Goal: Book appointment/travel/reservation

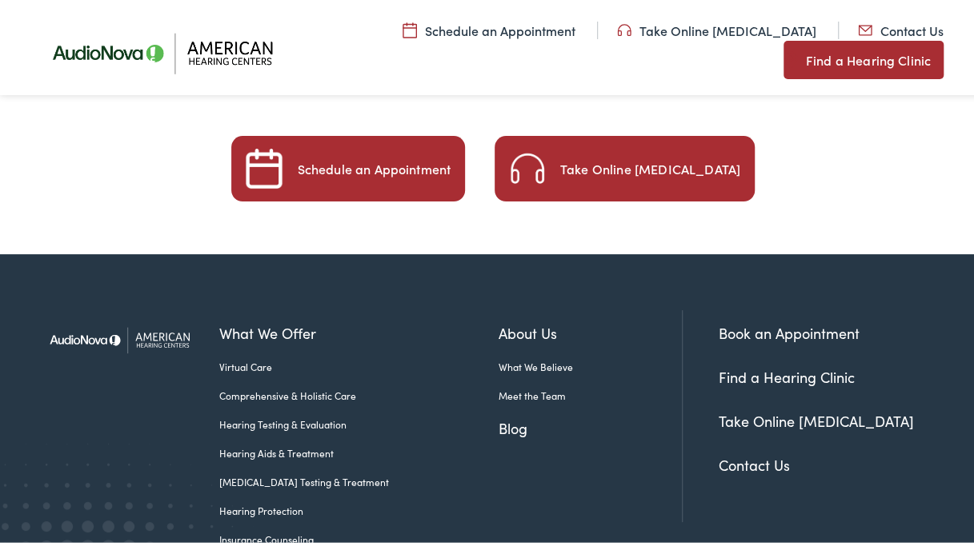
scroll to position [2833, 0]
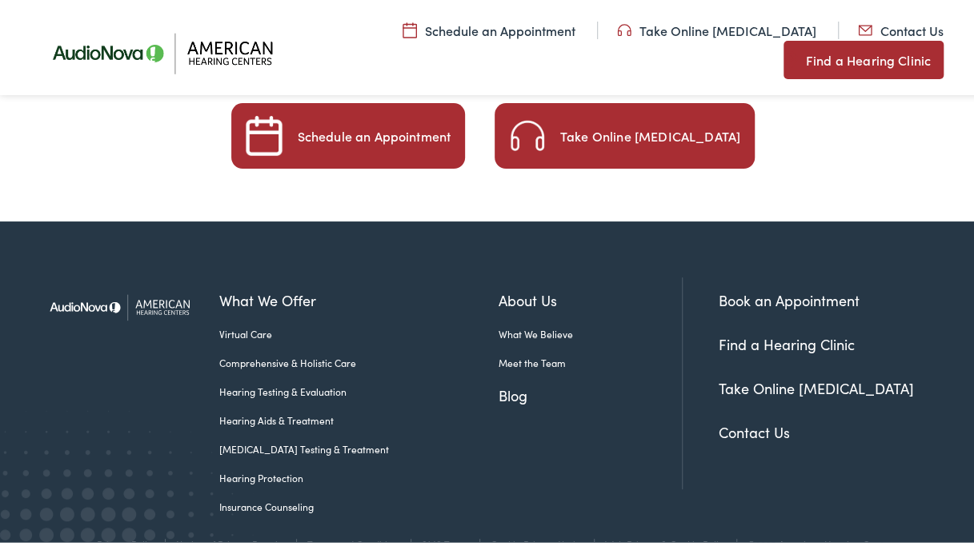
click at [264, 497] on link "Insurance Counseling" at bounding box center [358, 504] width 278 height 14
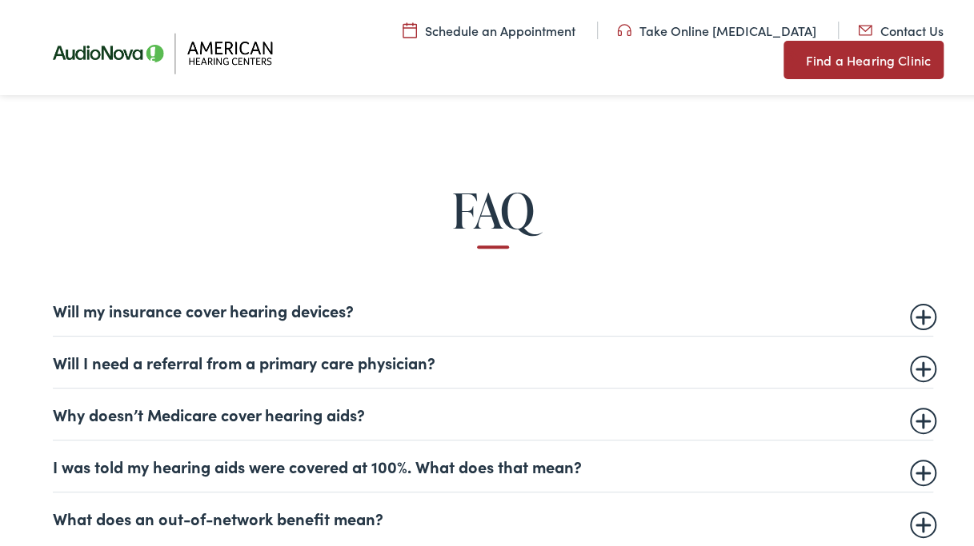
scroll to position [800, 0]
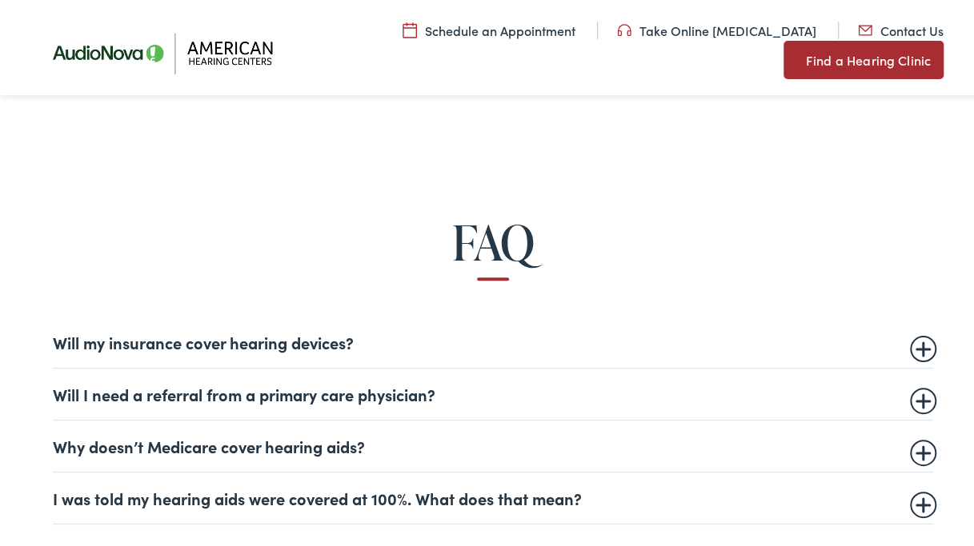
click at [254, 338] on summary "Will my insurance cover hearing devices?" at bounding box center [493, 339] width 880 height 19
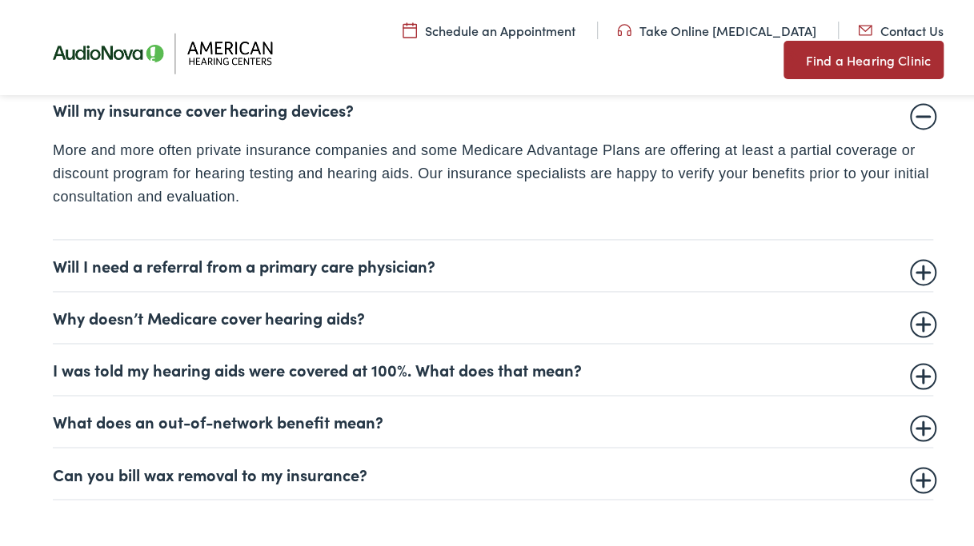
scroll to position [1040, 0]
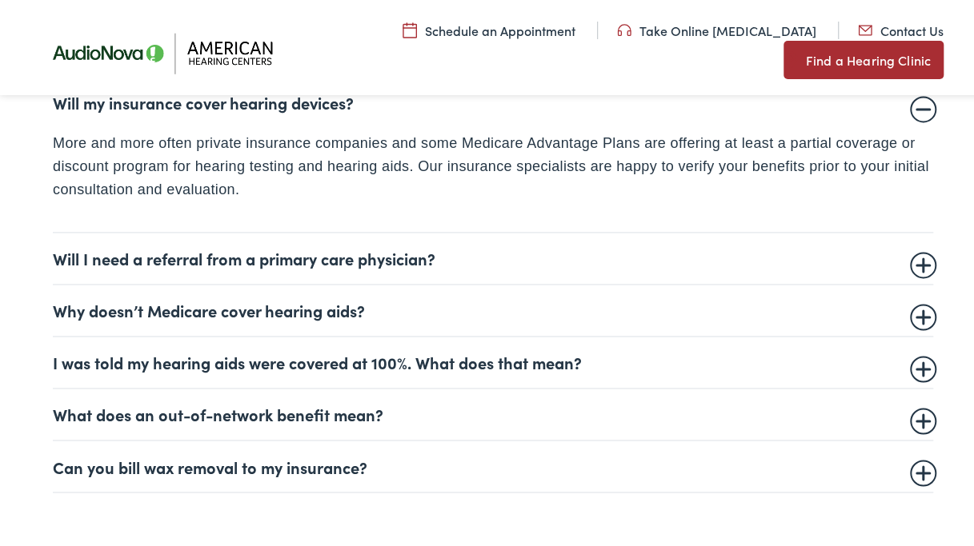
click at [257, 254] on summary "Will I need a referral from a primary care physician?" at bounding box center [493, 255] width 880 height 19
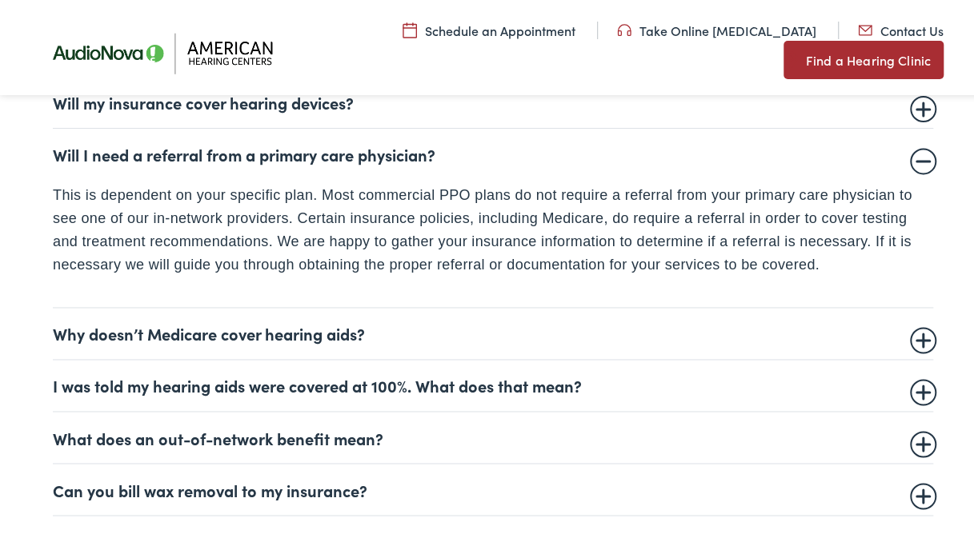
click at [318, 330] on summary "Why doesn’t Medicare cover hearing aids?" at bounding box center [493, 330] width 880 height 19
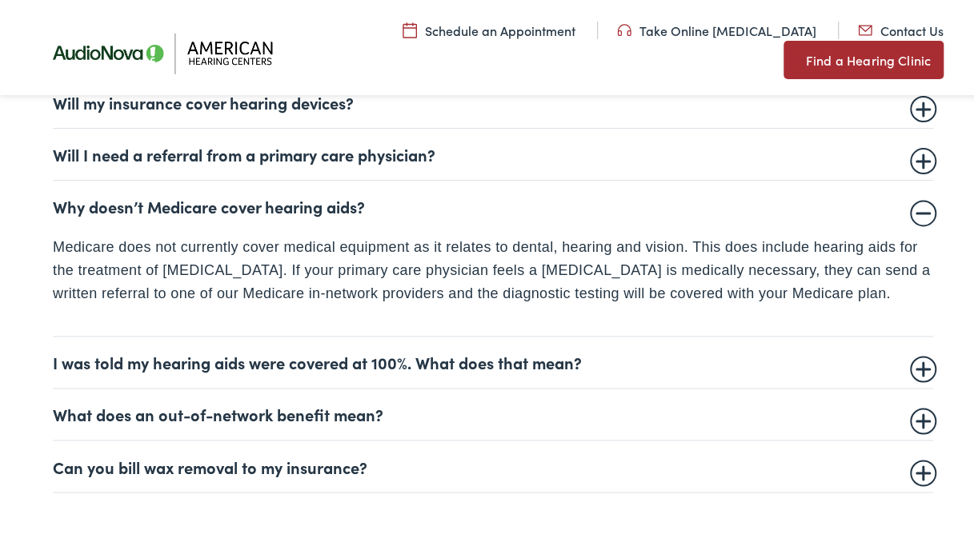
click at [235, 354] on summary "I was told my hearing aids were covered at 100%. What does that mean?" at bounding box center [493, 359] width 880 height 19
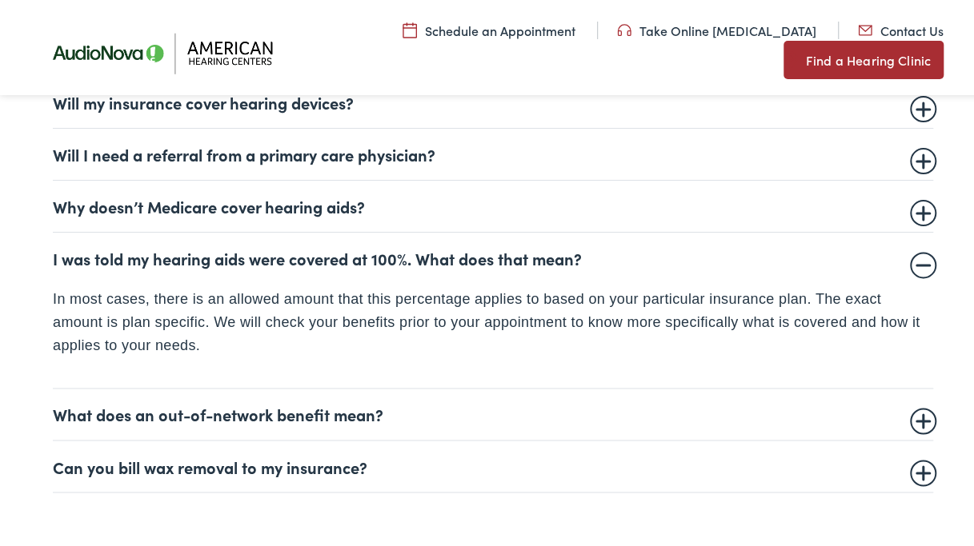
click at [292, 407] on summary "What does an out-of-network benefit mean?" at bounding box center [493, 411] width 880 height 19
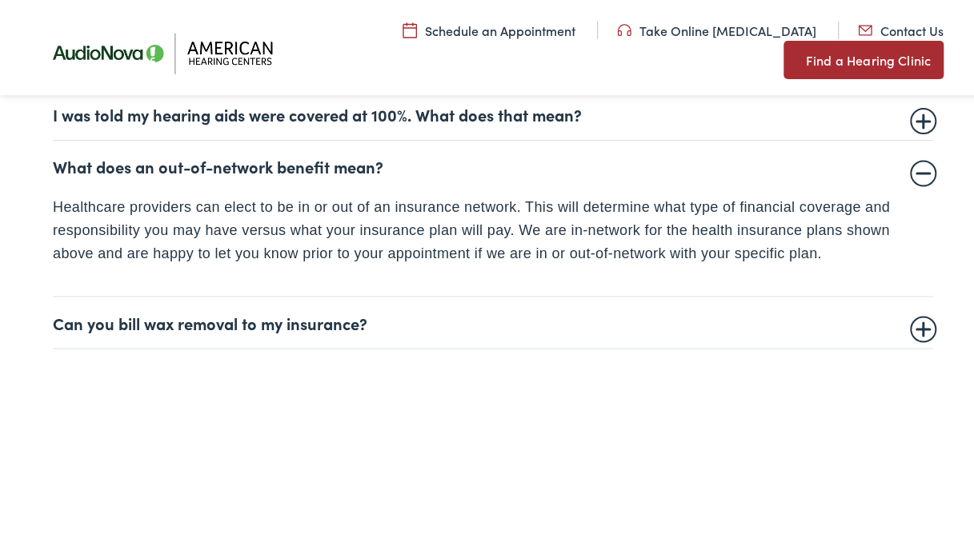
scroll to position [1280, 0]
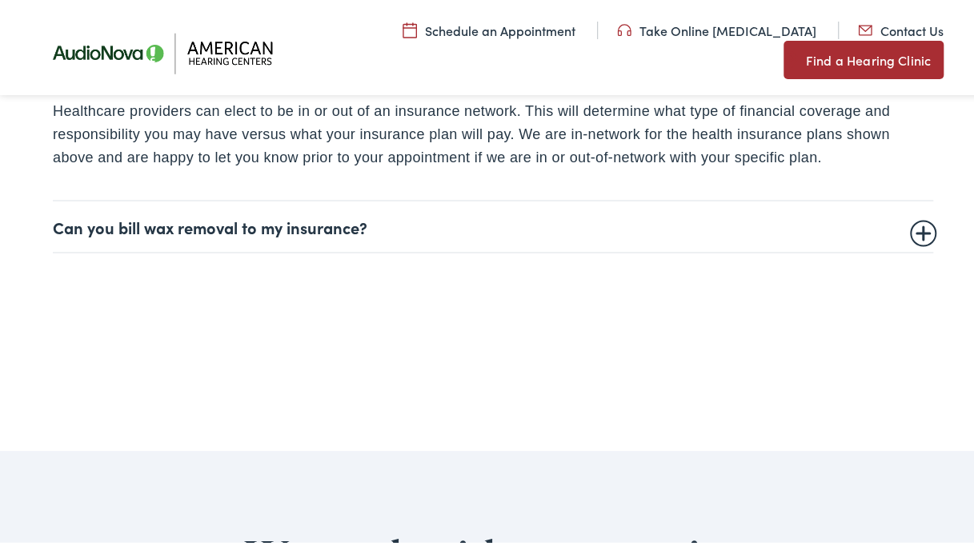
click at [309, 218] on summary "Can you bill wax removal to my insurance?" at bounding box center [493, 223] width 880 height 19
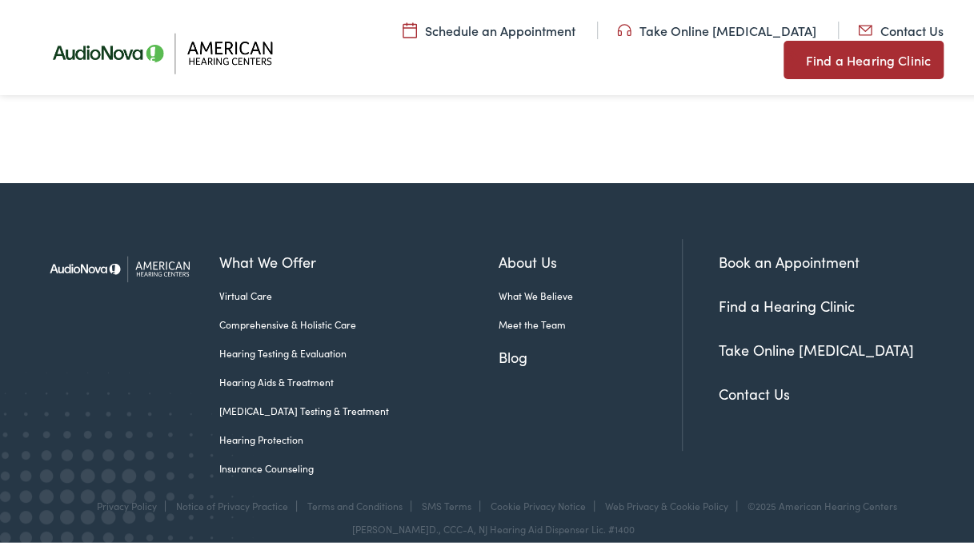
scroll to position [3016, 0]
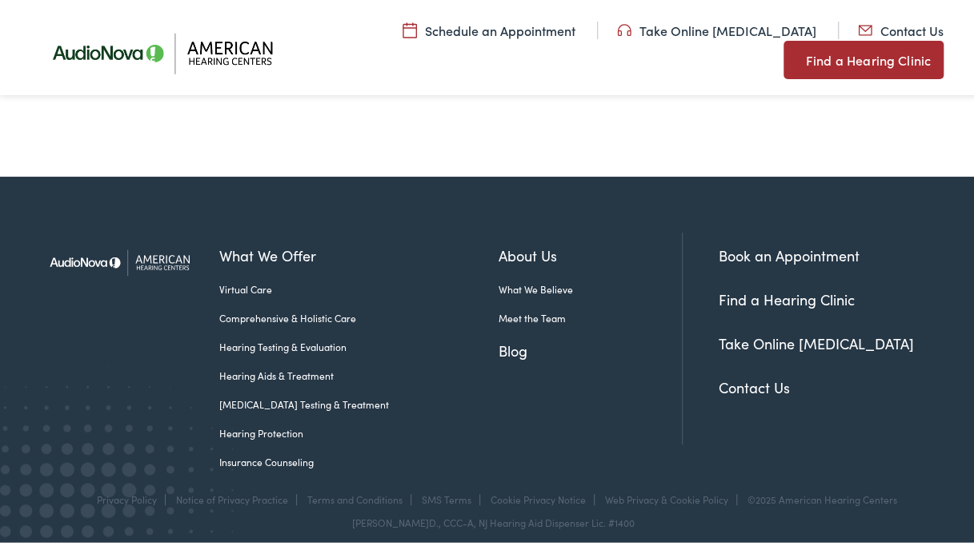
click at [308, 394] on link "[MEDICAL_DATA] Testing & Treatment" at bounding box center [358, 401] width 278 height 14
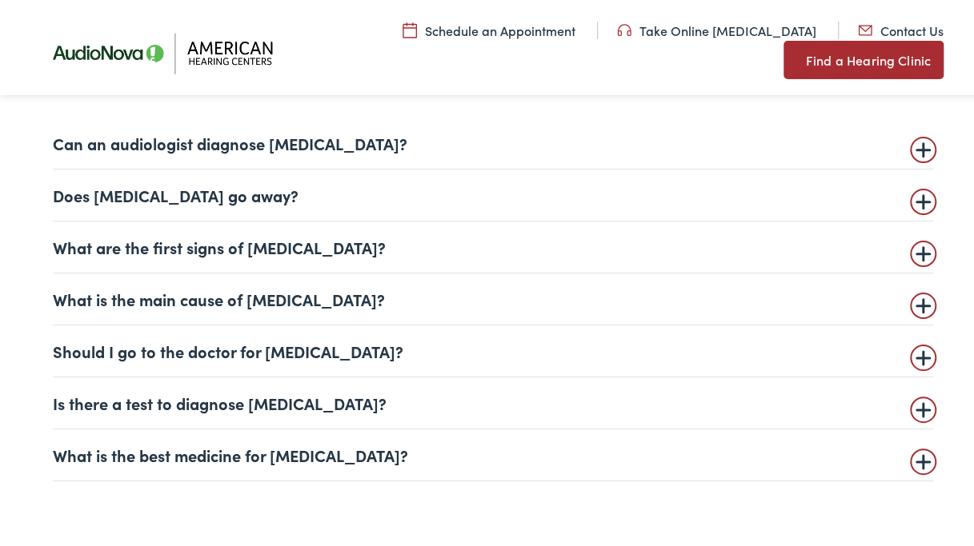
scroll to position [3760, 0]
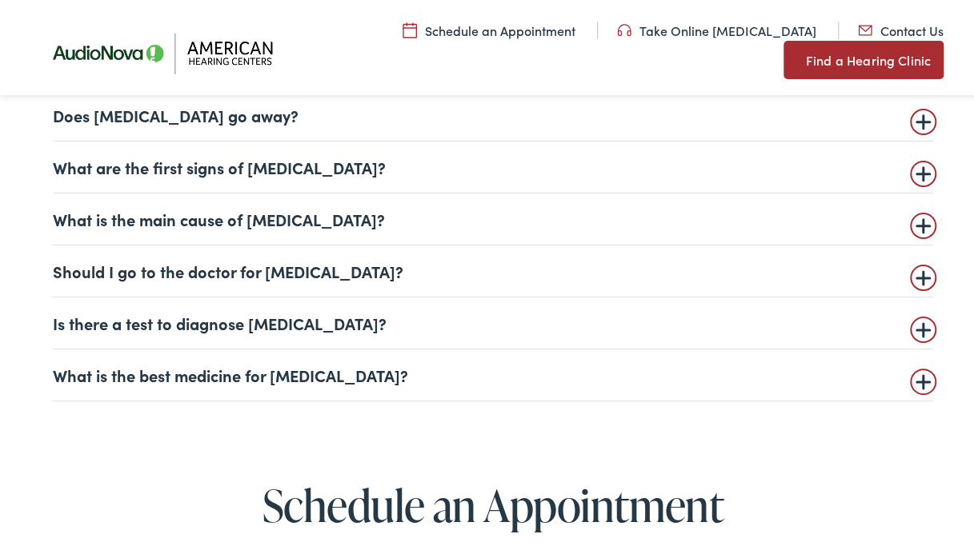
click at [277, 317] on summary "Is there a test to diagnose [MEDICAL_DATA]?" at bounding box center [493, 319] width 880 height 19
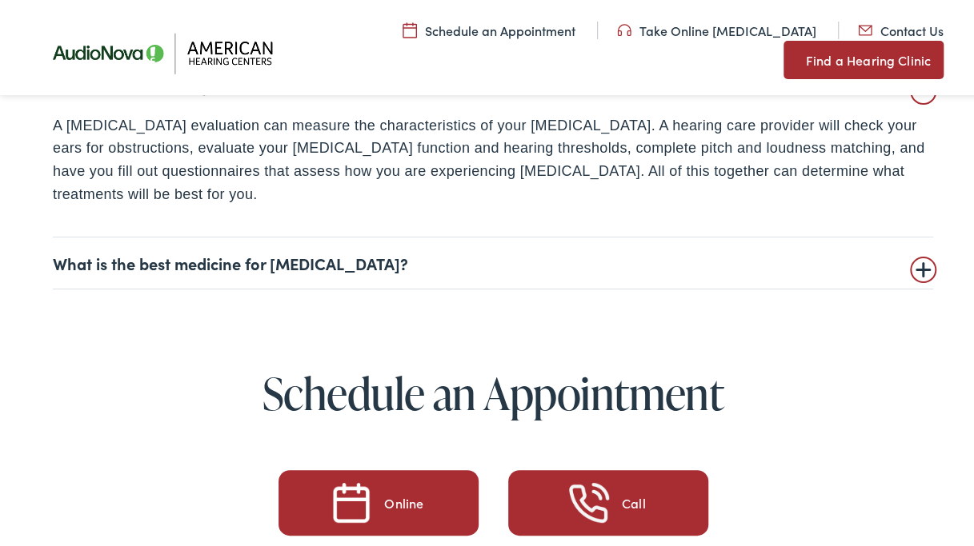
scroll to position [4000, 0]
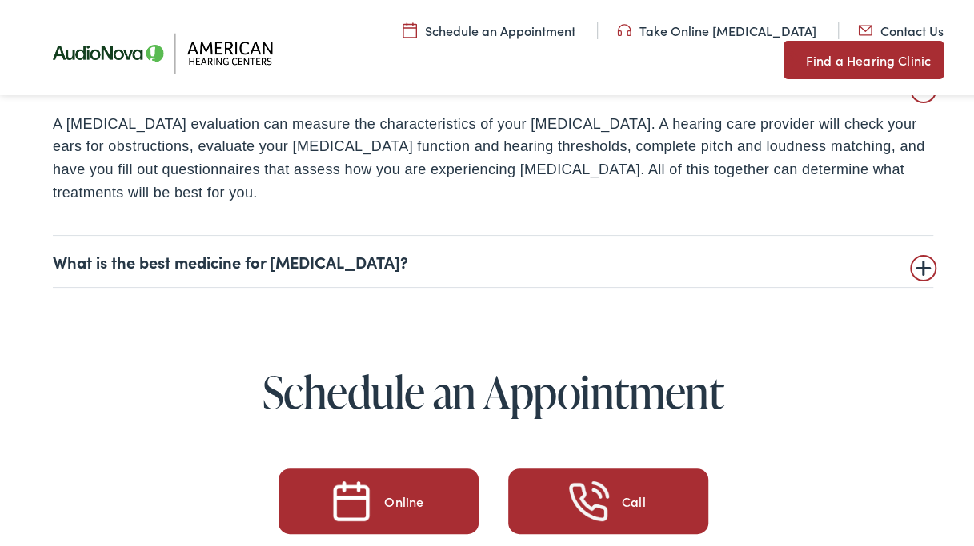
click at [252, 259] on summary "What is the best medicine for tinnitus?" at bounding box center [493, 258] width 880 height 19
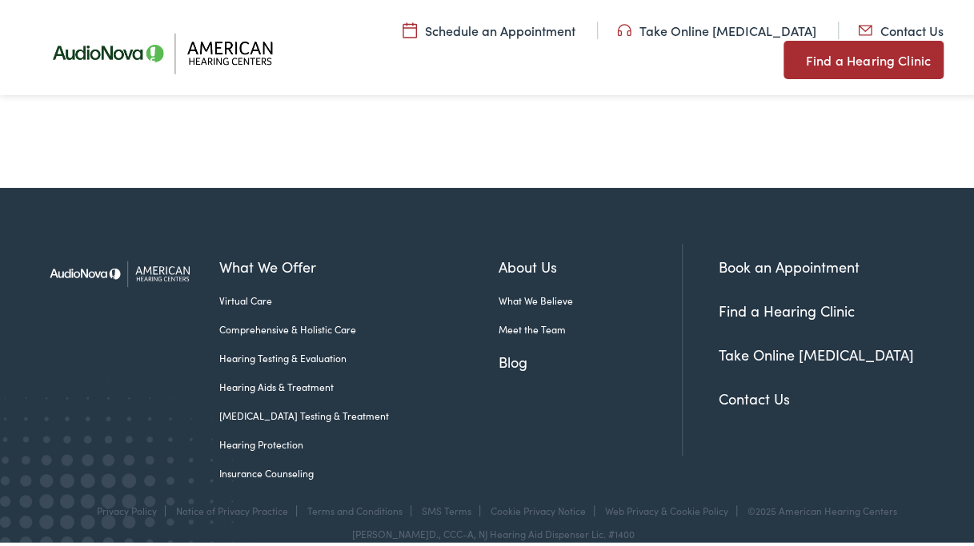
scroll to position [4724, 0]
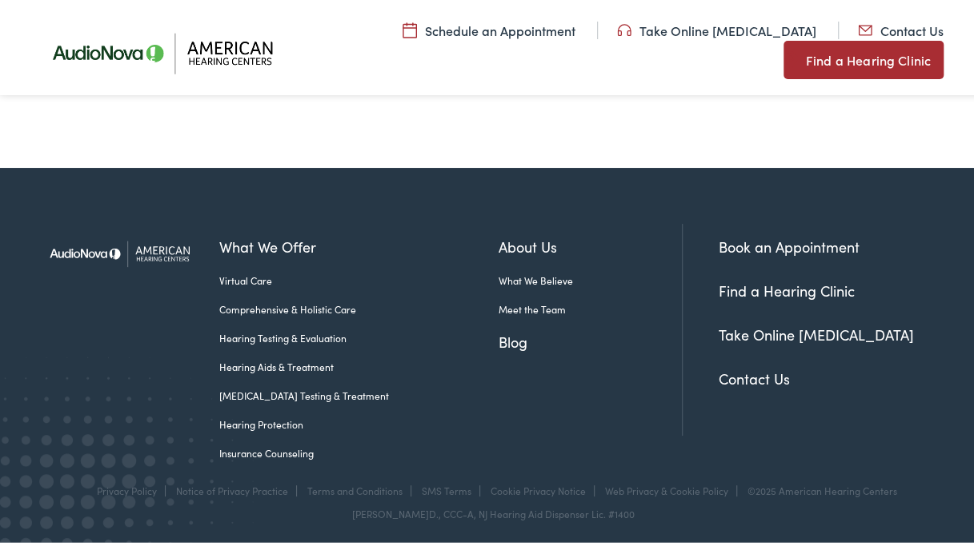
click at [722, 238] on link "Book an Appointment" at bounding box center [788, 244] width 141 height 20
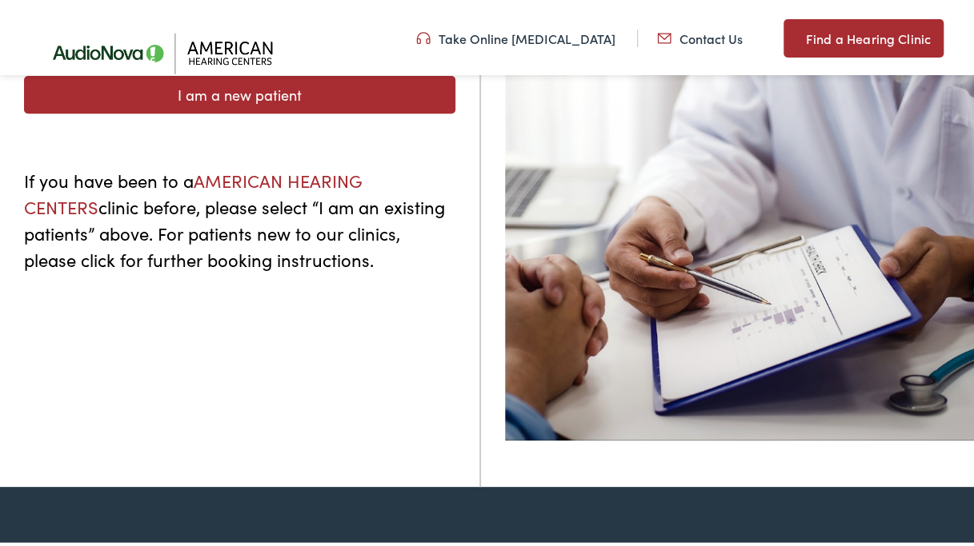
scroll to position [105, 0]
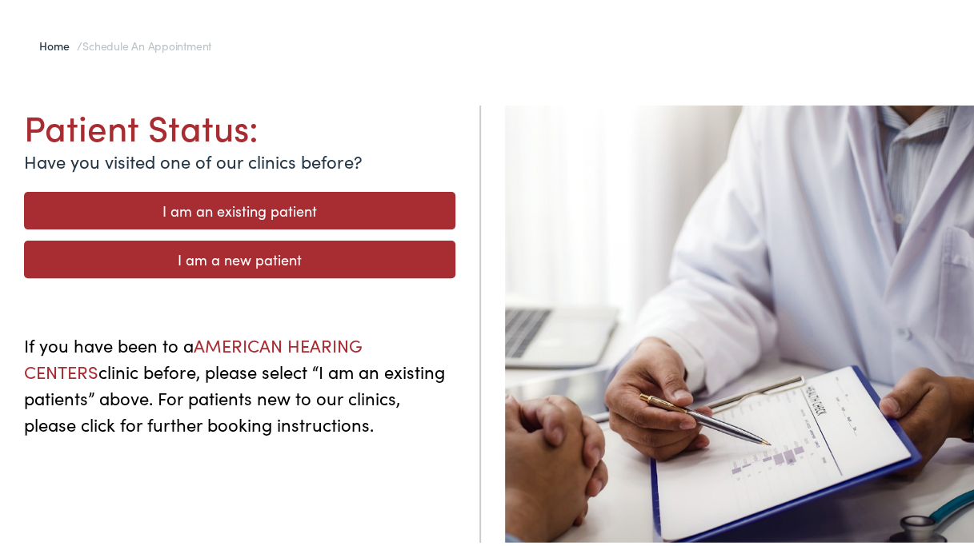
click at [254, 256] on link "I am a new patient" at bounding box center [239, 257] width 431 height 38
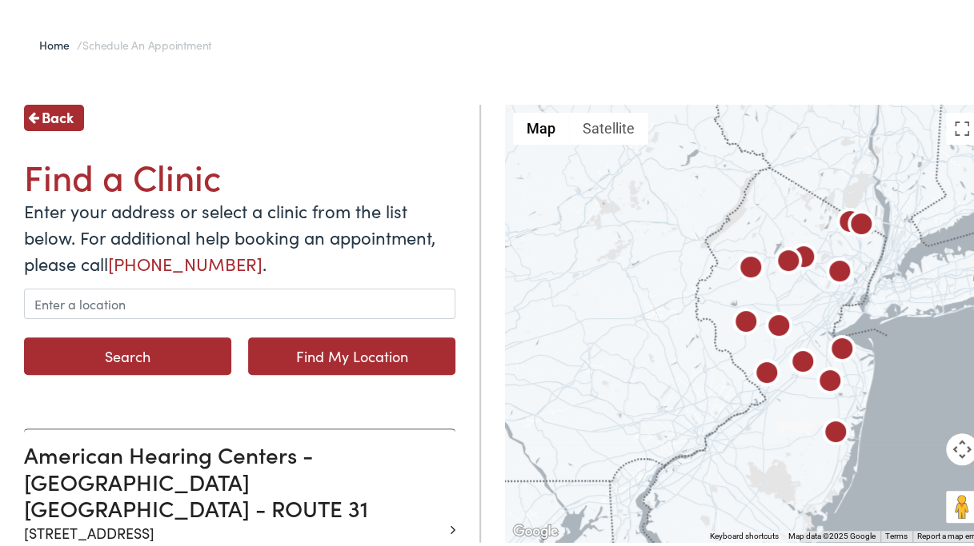
scroll to position [160, 0]
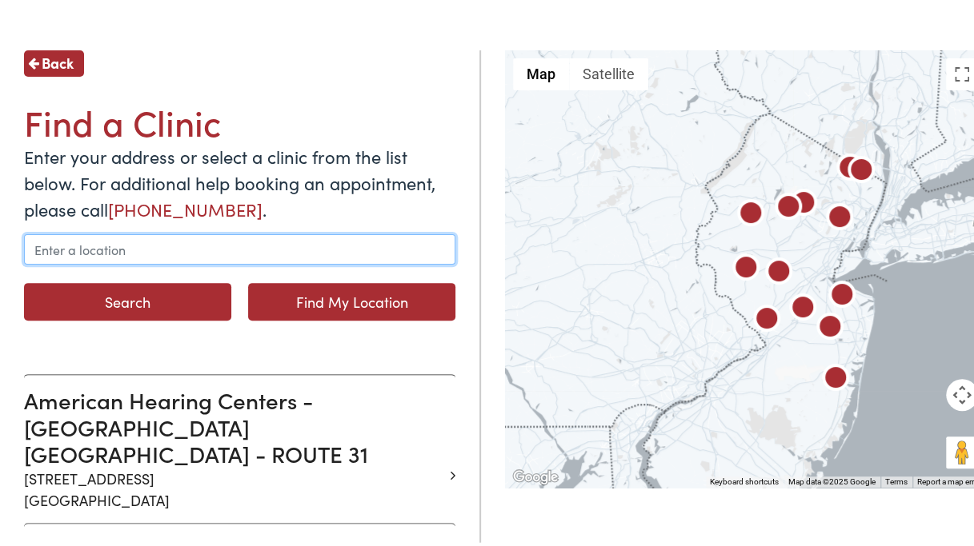
click at [70, 246] on input "text" at bounding box center [239, 246] width 431 height 30
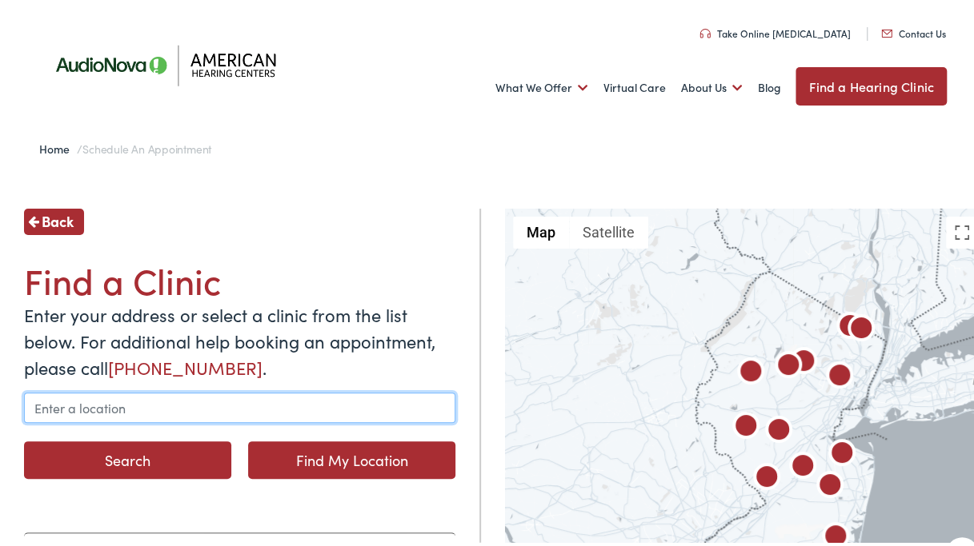
scroll to position [0, 0]
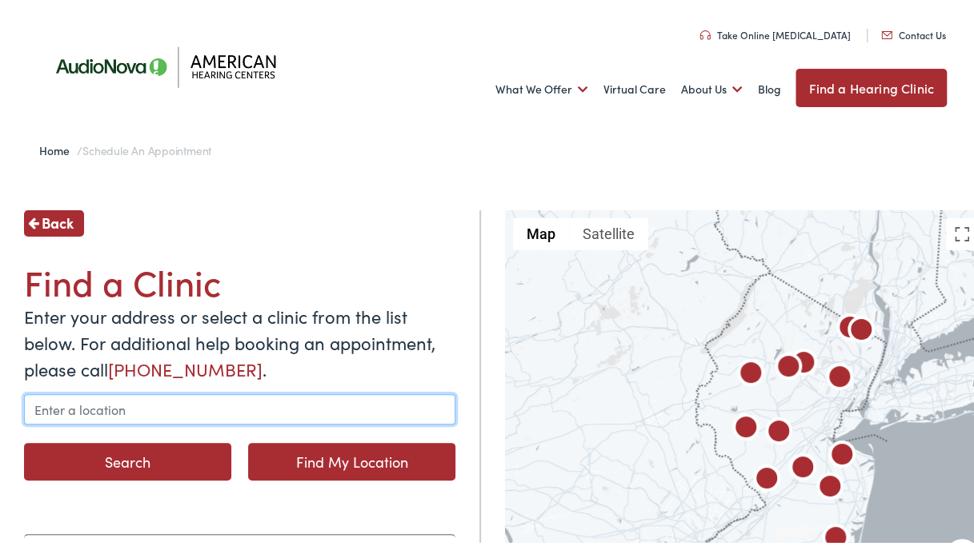
click at [49, 402] on input "text" at bounding box center [239, 406] width 431 height 30
click at [48, 402] on input "text" at bounding box center [239, 406] width 431 height 30
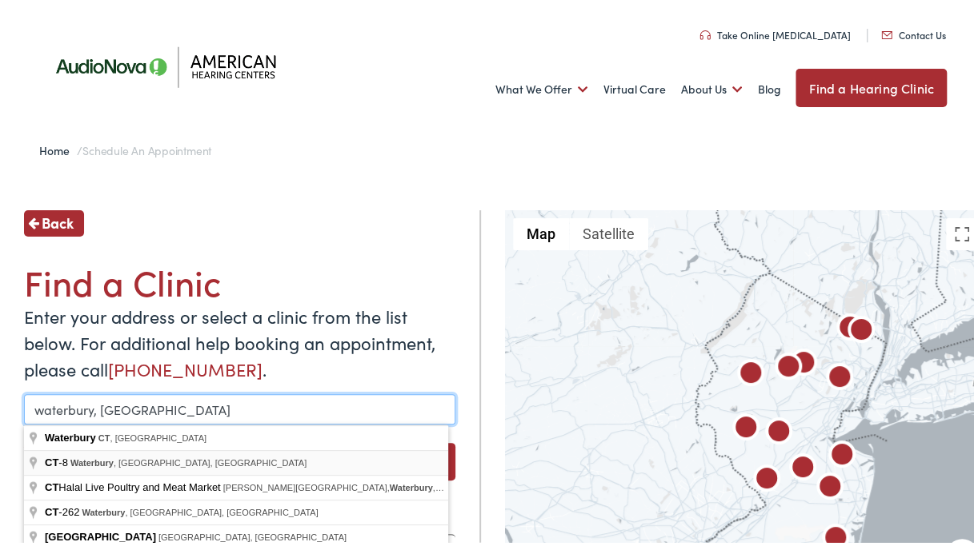
scroll to position [80, 0]
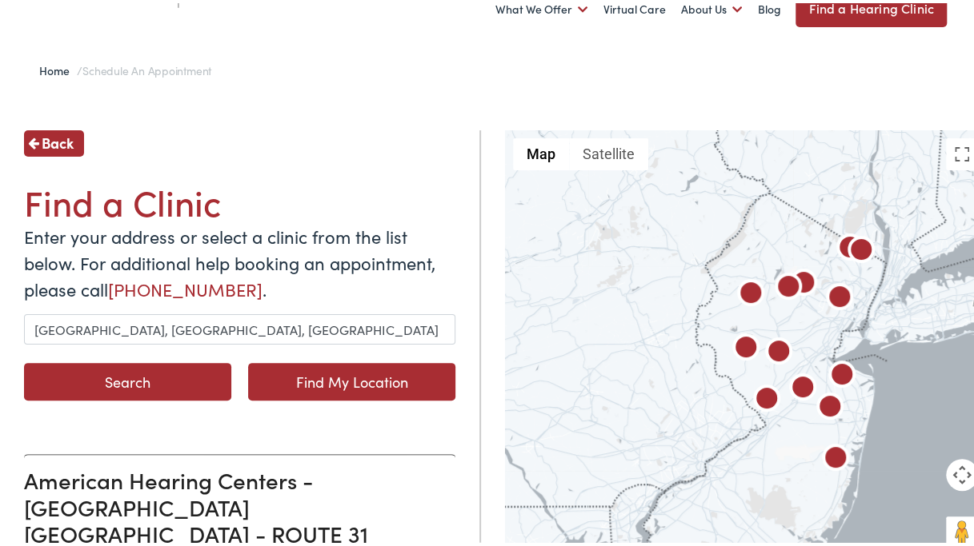
click at [139, 374] on button "Search" at bounding box center [127, 379] width 207 height 38
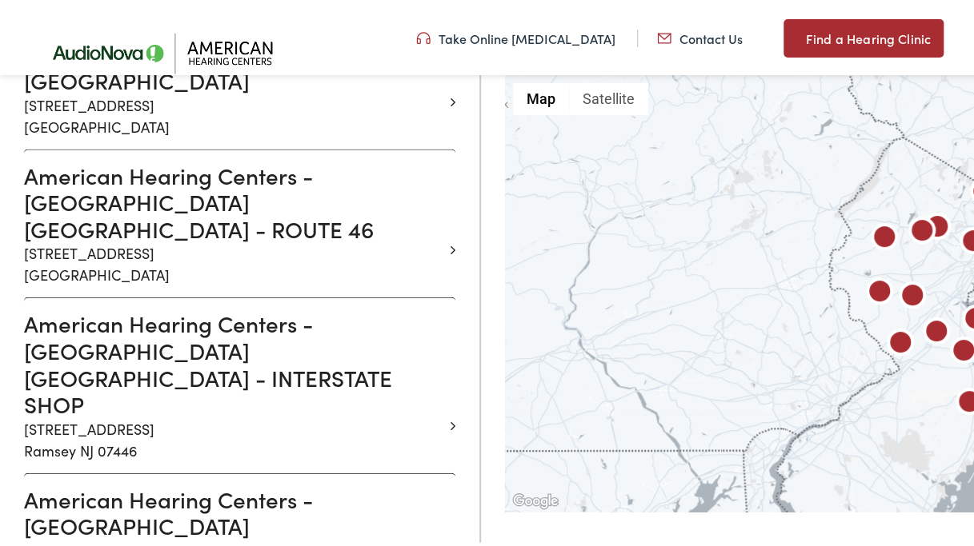
scroll to position [1442, 0]
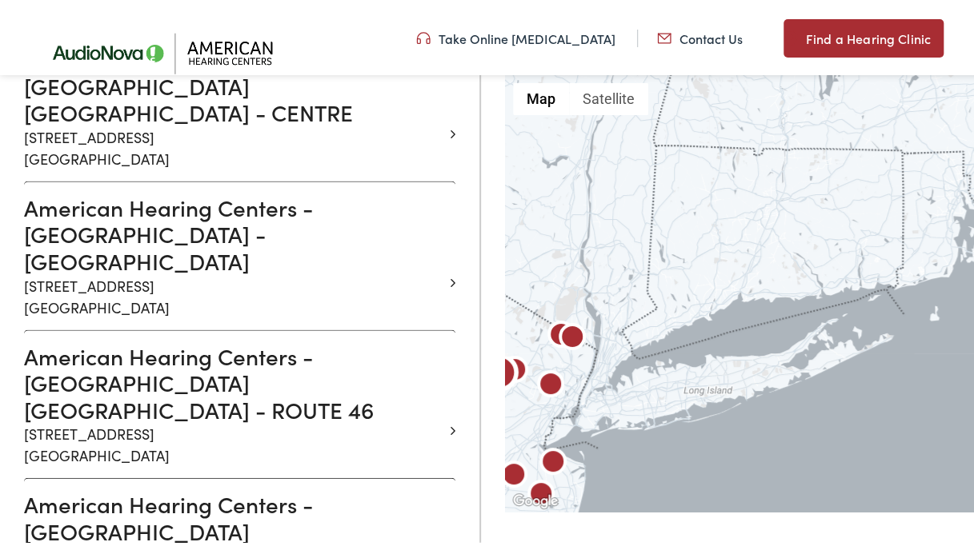
drag, startPoint x: 734, startPoint y: 264, endPoint x: 310, endPoint y: 407, distance: 447.5
click at [310, 407] on div "Back Find a Clinic Enter your address or select a clinic from the list below. F…" at bounding box center [493, 37] width 1010 height 2557
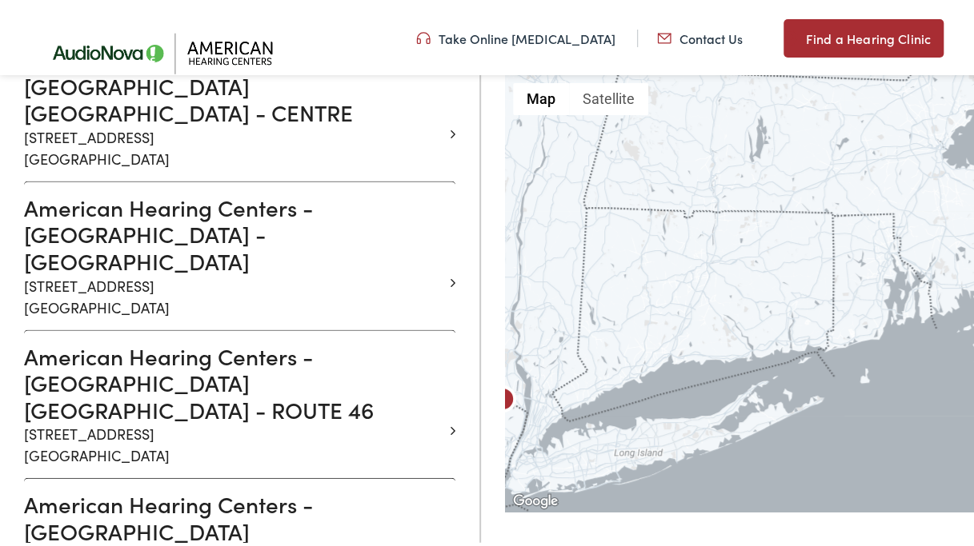
drag, startPoint x: 640, startPoint y: 310, endPoint x: 568, endPoint y: 372, distance: 95.3
click at [568, 372] on div at bounding box center [879, 290] width 749 height 437
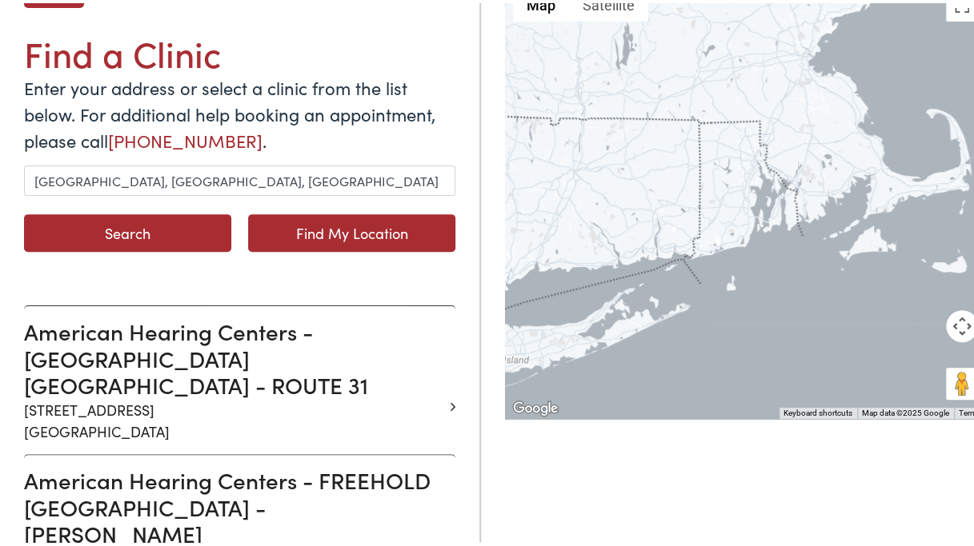
scroll to position [2, 0]
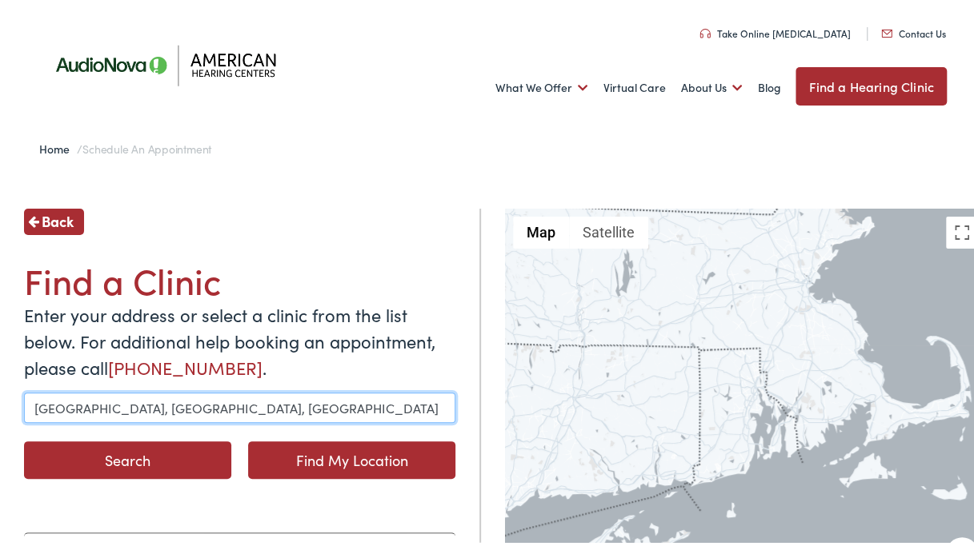
click at [192, 406] on input "Waterbury, CT, USA" at bounding box center [239, 405] width 431 height 30
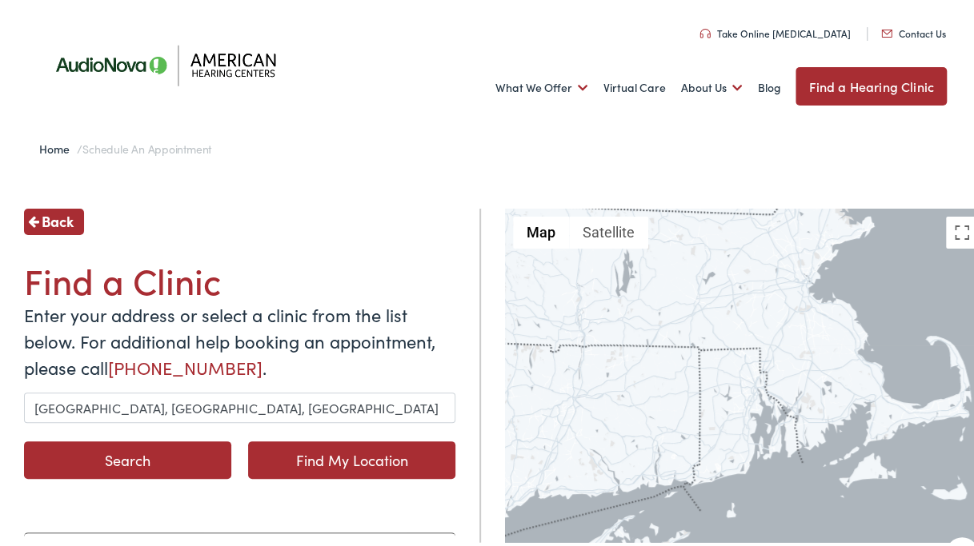
click at [342, 454] on link "Find My Location" at bounding box center [351, 457] width 207 height 38
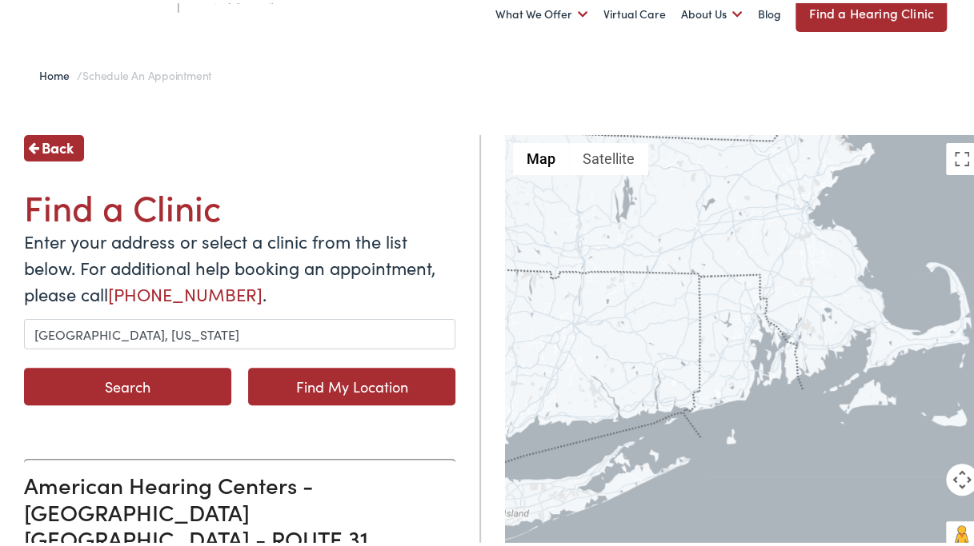
scroll to position [162, 0]
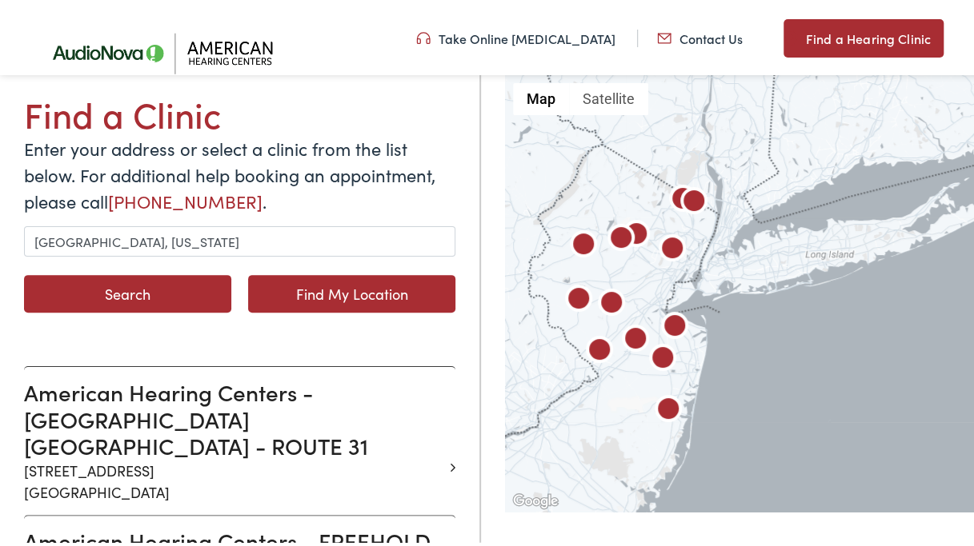
drag, startPoint x: 526, startPoint y: 378, endPoint x: 719, endPoint y: 180, distance: 276.6
click at [719, 180] on div at bounding box center [879, 290] width 749 height 437
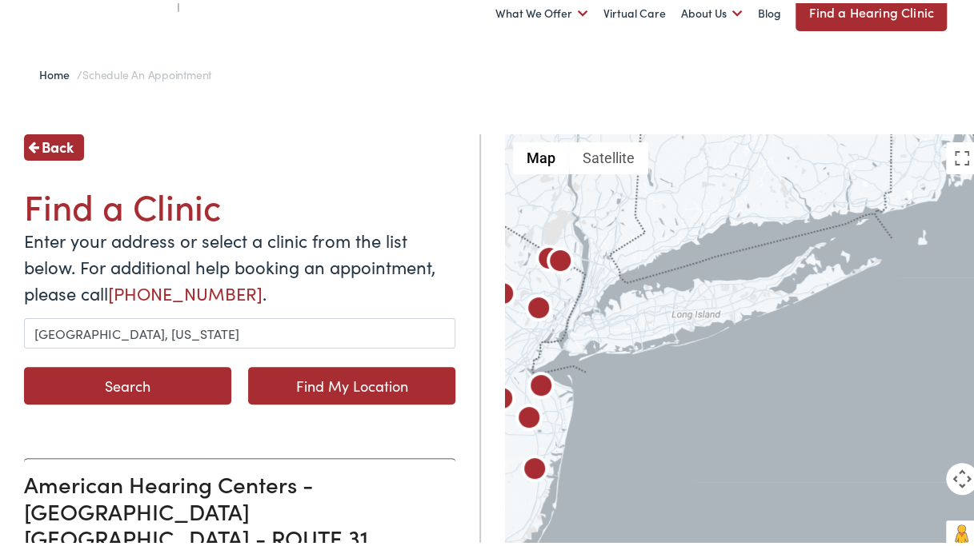
scroll to position [0, 0]
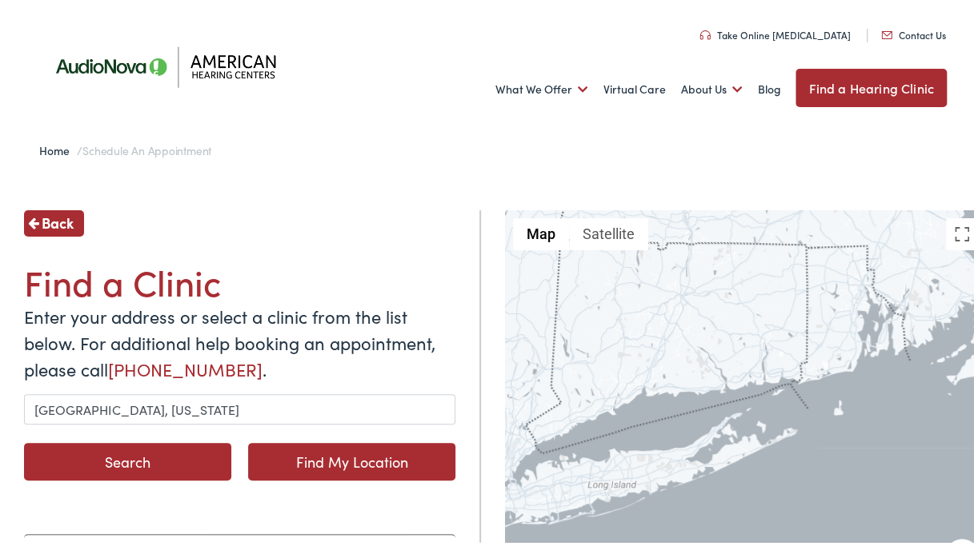
drag, startPoint x: 570, startPoint y: 281, endPoint x: 492, endPoint y: 360, distance: 110.9
click at [654, 300] on div at bounding box center [745, 425] width 481 height 437
click at [653, 302] on div at bounding box center [745, 425] width 481 height 437
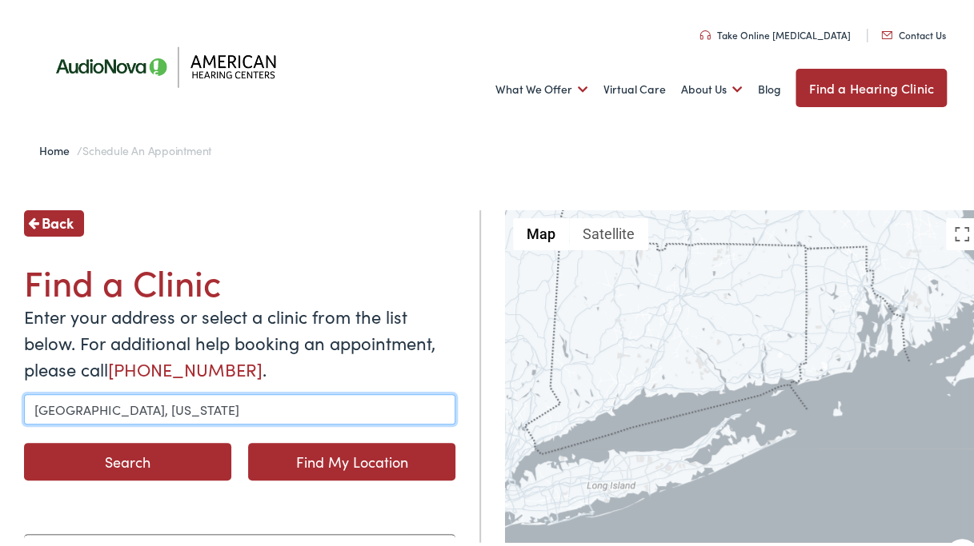
click at [250, 406] on input "Framingham, Massachusetts" at bounding box center [239, 406] width 431 height 30
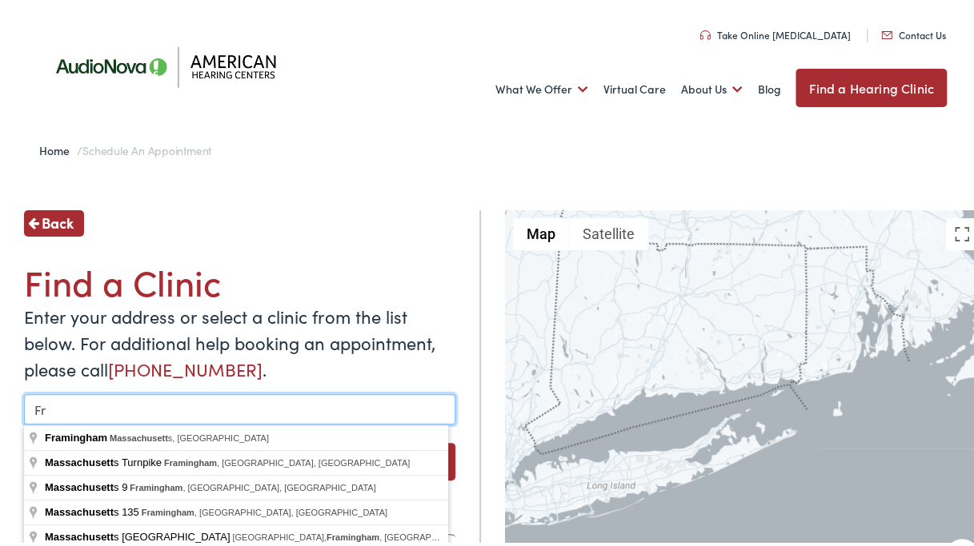
type input "F"
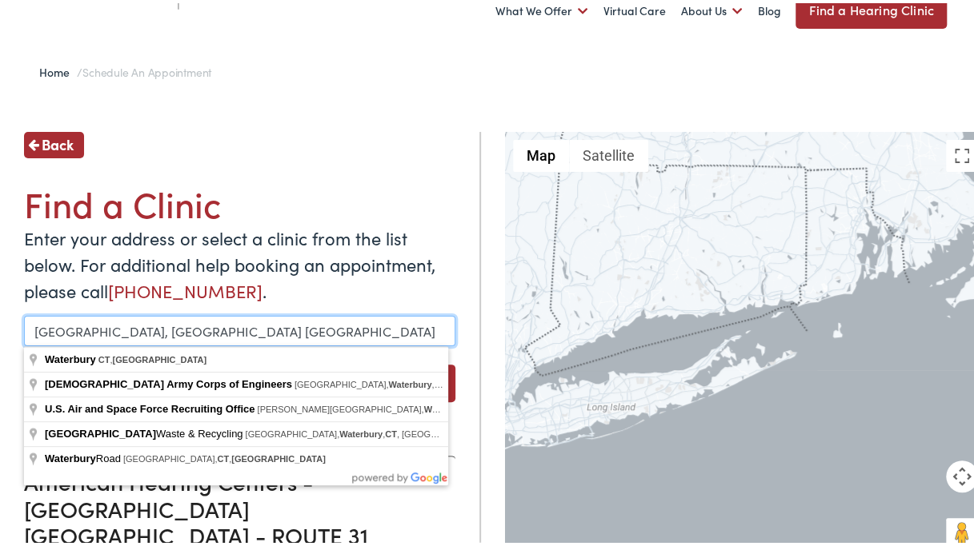
scroll to position [160, 0]
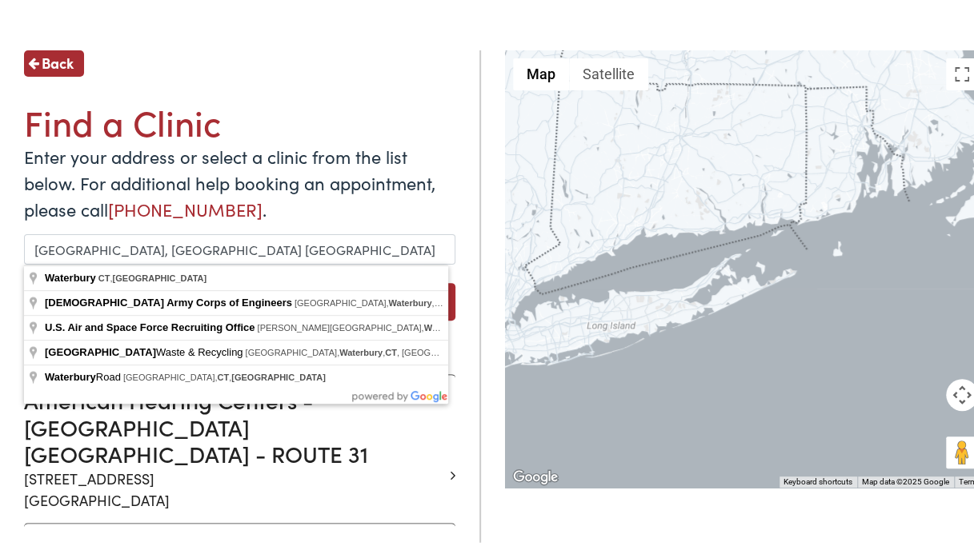
type input "Waterbury, CT, USA"
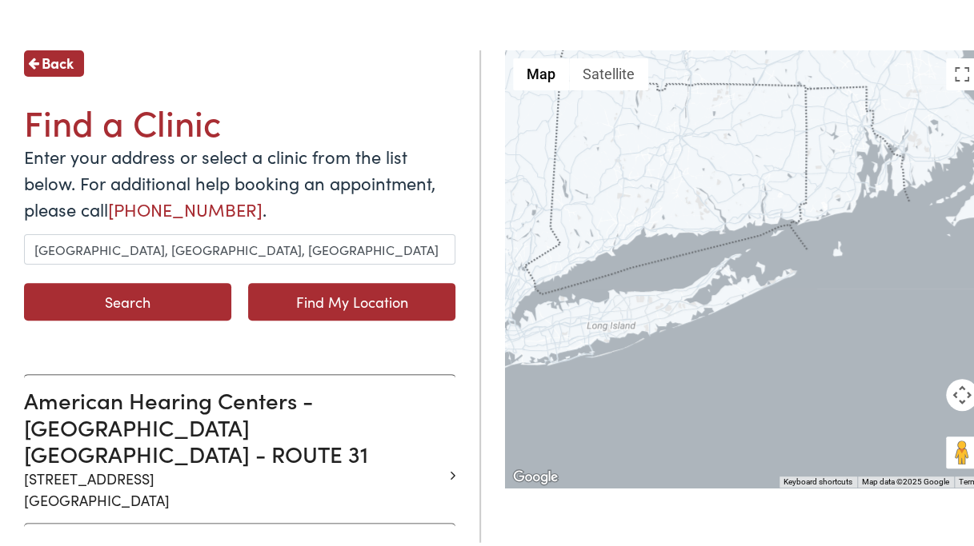
click at [122, 294] on button "Search" at bounding box center [127, 299] width 207 height 38
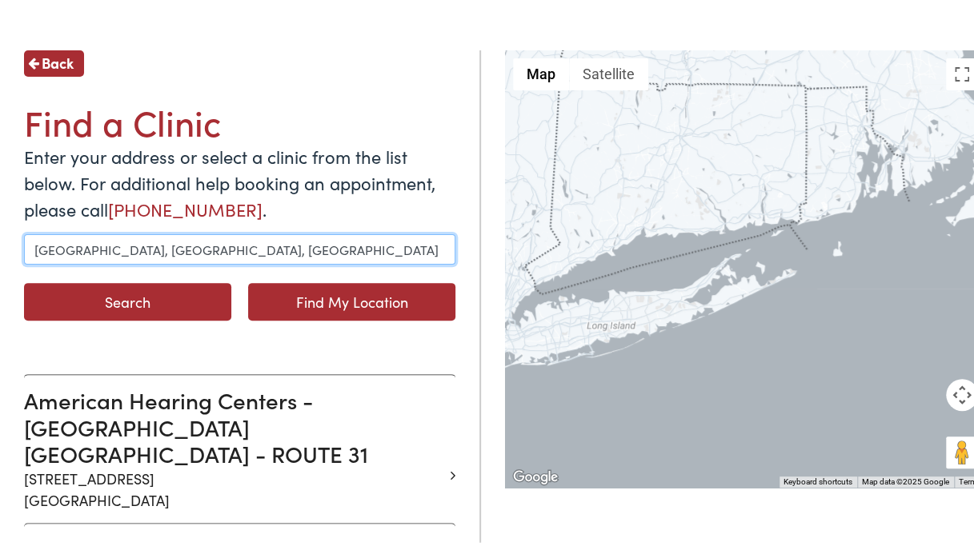
click at [184, 253] on input "Waterbury, CT, USA" at bounding box center [239, 246] width 431 height 30
click at [196, 254] on input "Waterbury, CT, USA" at bounding box center [239, 246] width 431 height 30
click at [198, 252] on input "Waterbury, CT, USA" at bounding box center [239, 246] width 431 height 30
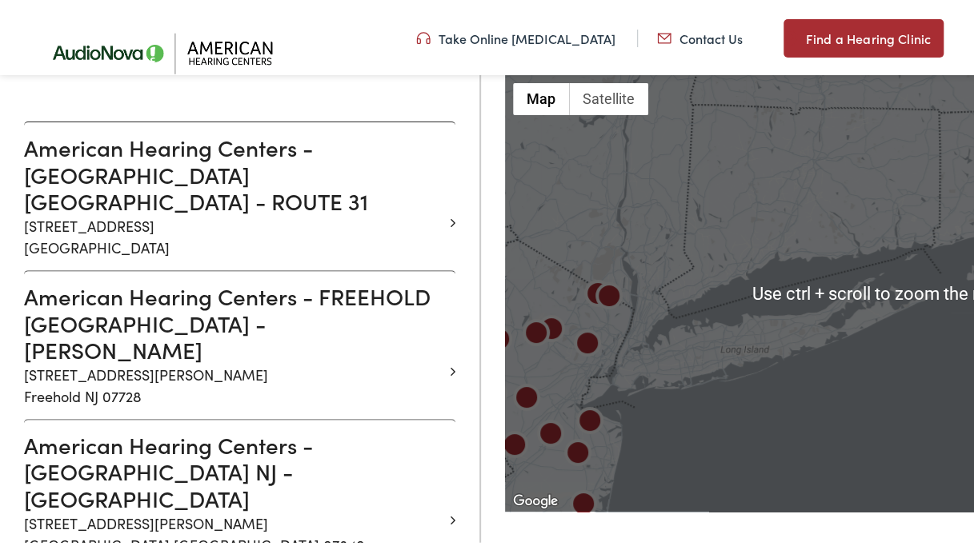
scroll to position [560, 0]
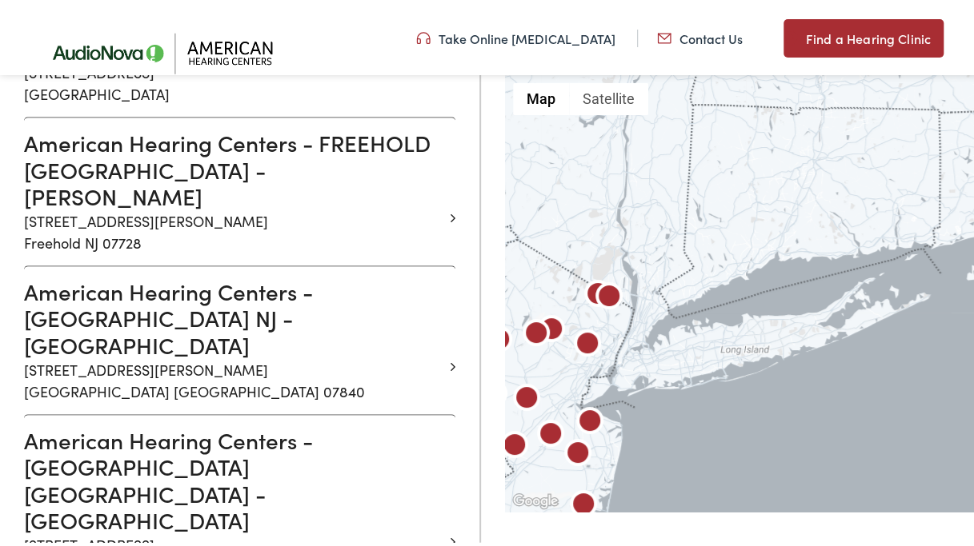
drag, startPoint x: 614, startPoint y: 375, endPoint x: 750, endPoint y: 337, distance: 141.3
click at [750, 337] on div at bounding box center [879, 290] width 749 height 437
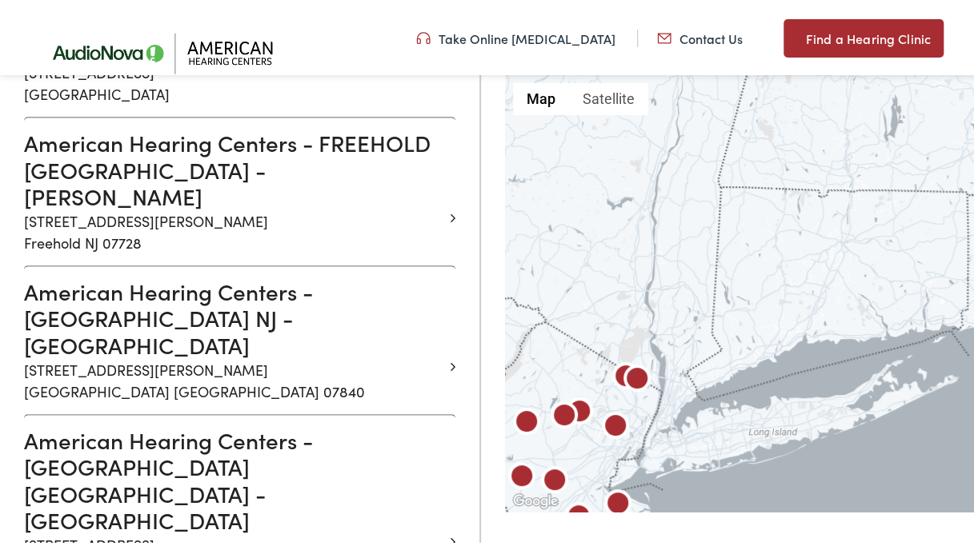
drag, startPoint x: 618, startPoint y: 362, endPoint x: 637, endPoint y: 452, distance: 91.6
click at [635, 459] on div at bounding box center [879, 290] width 749 height 437
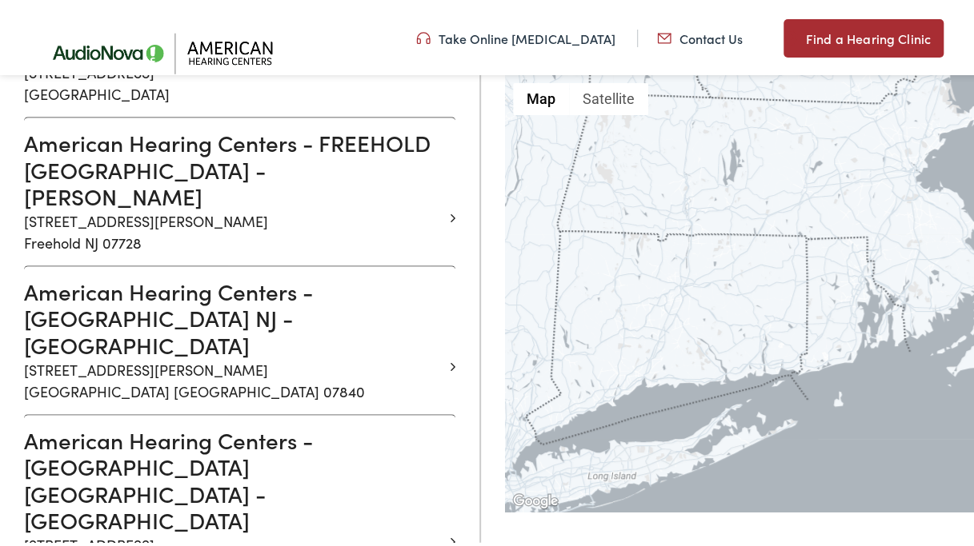
drag, startPoint x: 850, startPoint y: 275, endPoint x: 697, endPoint y: 306, distance: 156.6
click at [697, 306] on div at bounding box center [879, 290] width 749 height 437
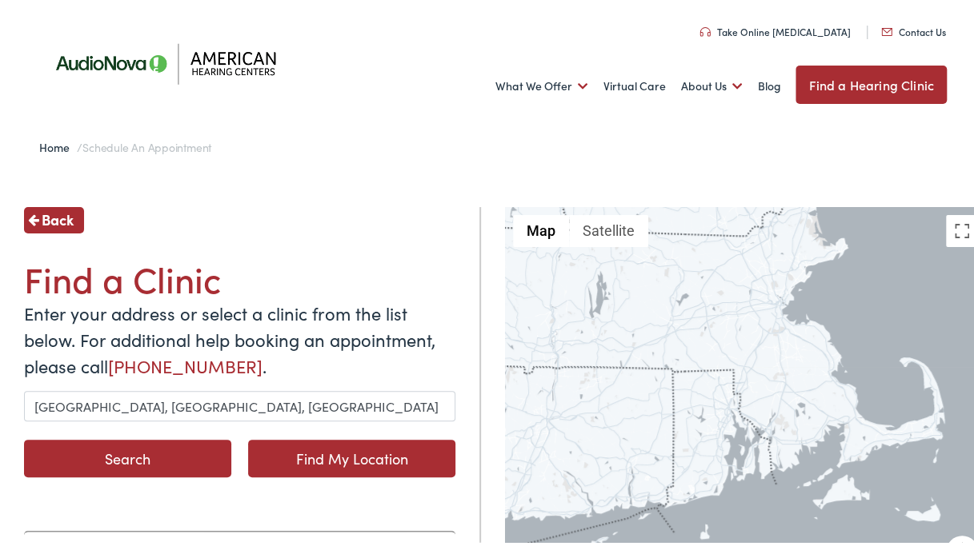
scroll to position [0, 0]
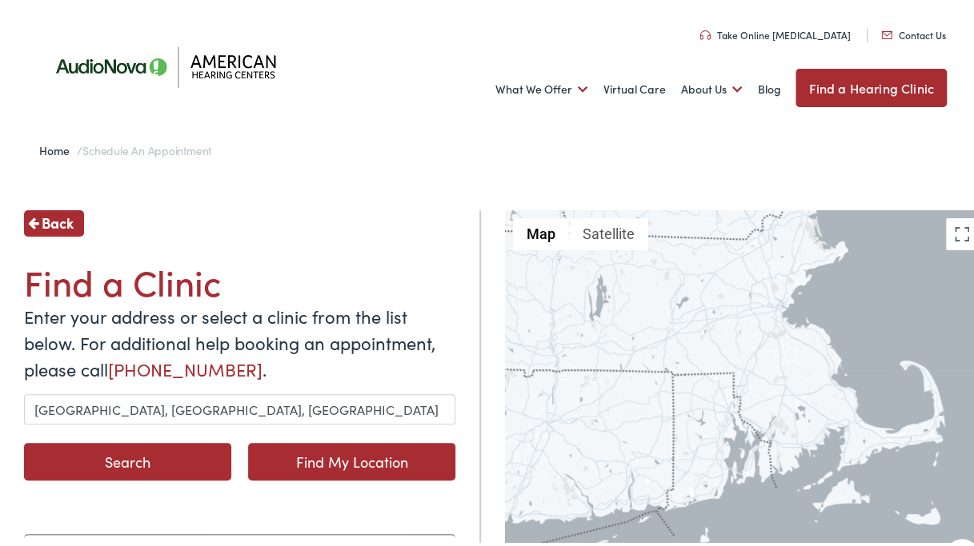
click at [122, 58] on img at bounding box center [171, 63] width 264 height 93
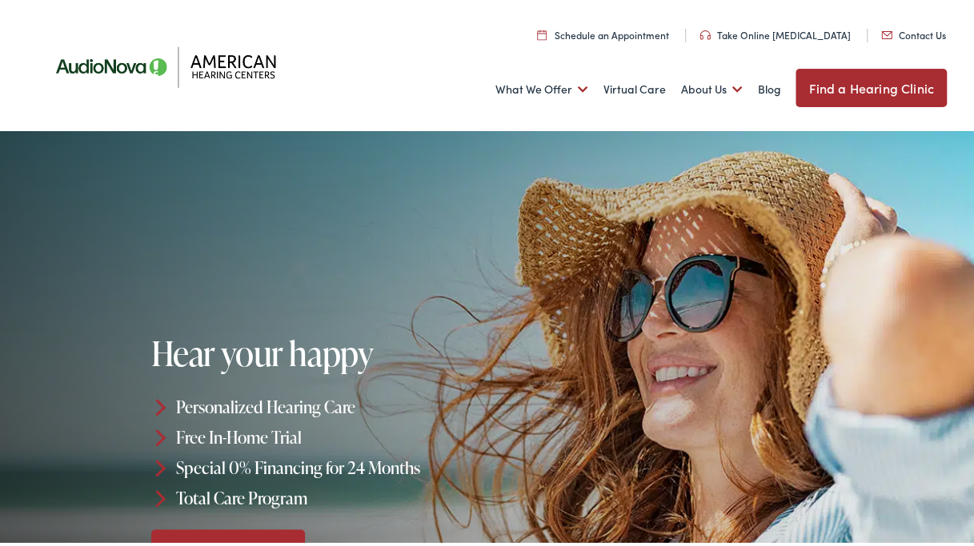
click at [690, 52] on div "What We Offer Comprehensive & Holistic Care Hearing Testing & Evaluation Hearin…" at bounding box center [492, 86] width 906 height 83
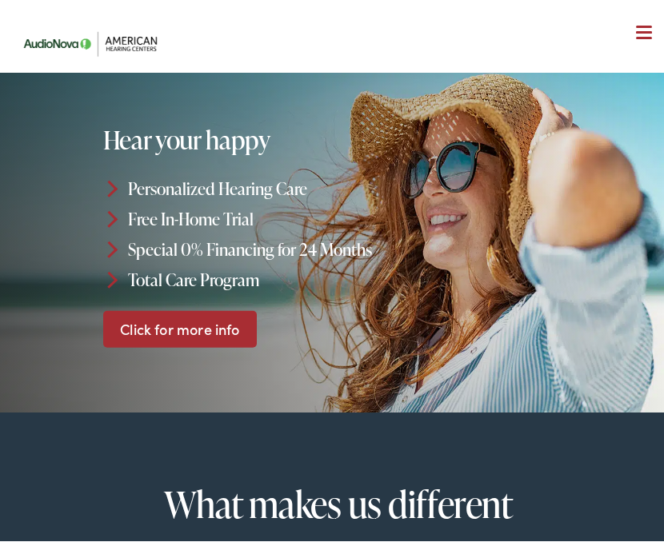
click at [386, 38] on nav "What We Offer Comprehensive & Holistic Care Hearing Testing & Evaluation Hearin…" at bounding box center [338, 139] width 649 height 278
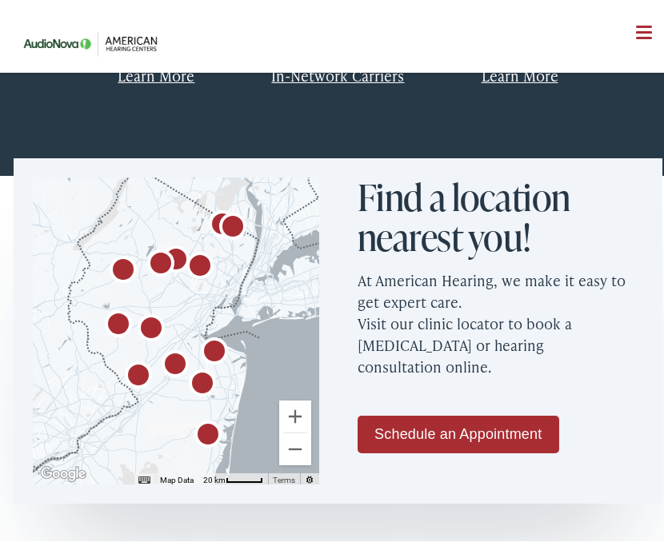
scroll to position [640, 0]
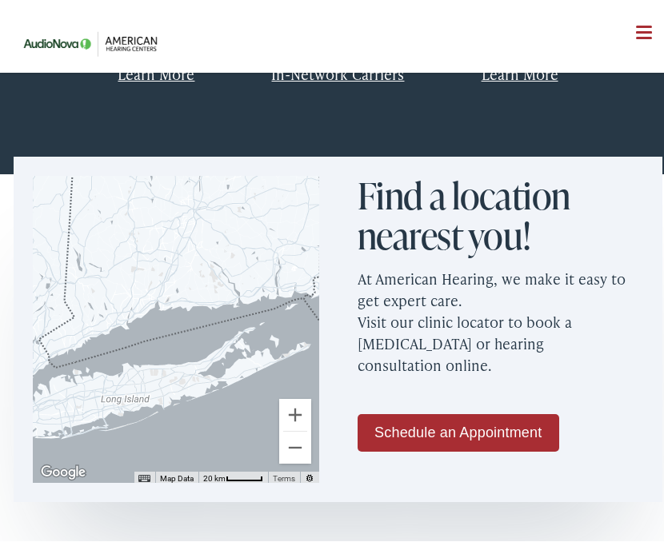
drag, startPoint x: 271, startPoint y: 270, endPoint x: 26, endPoint y: 393, distance: 274.8
click at [26, 393] on div "← Move left → Move right ↑ Move up ↓ Move down + Zoom in - Zoom out Home Jump l…" at bounding box center [176, 325] width 325 height 346
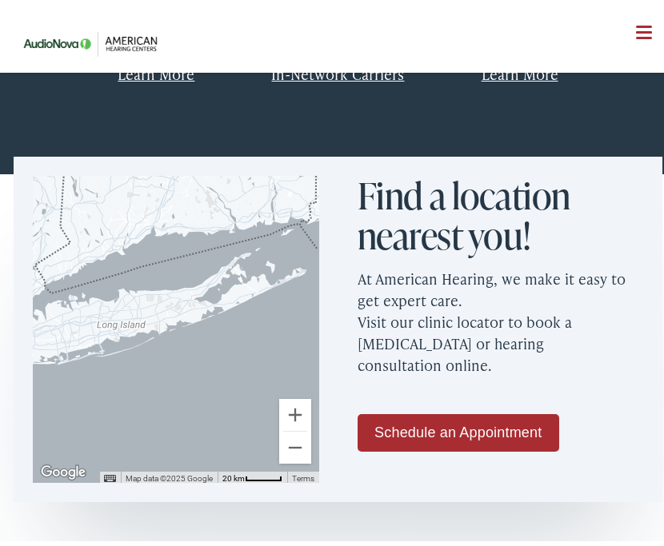
drag, startPoint x: 158, startPoint y: 421, endPoint x: 154, endPoint y: 343, distance: 77.7
click at [154, 343] on div at bounding box center [176, 324] width 286 height 307
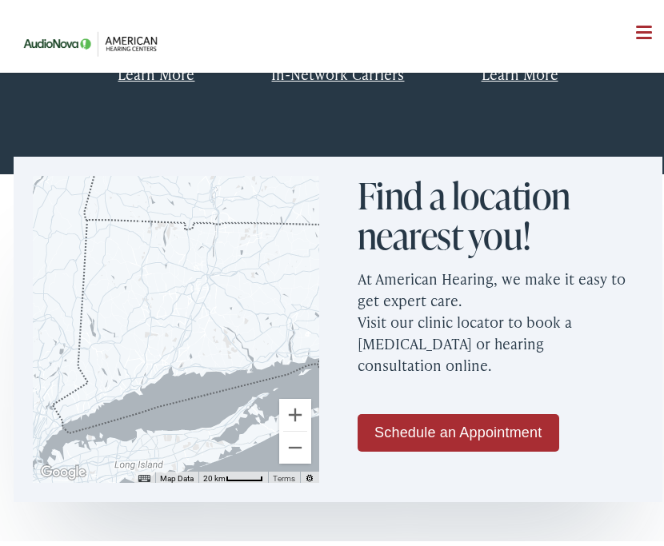
drag, startPoint x: 154, startPoint y: 343, endPoint x: 172, endPoint y: 485, distance: 142.7
click at [172, 485] on div "← Move left → Move right ↑ Move up ↓ Move down + Zoom in - Zoom out Home Jump l…" at bounding box center [176, 325] width 325 height 346
click at [205, 274] on div at bounding box center [176, 324] width 286 height 307
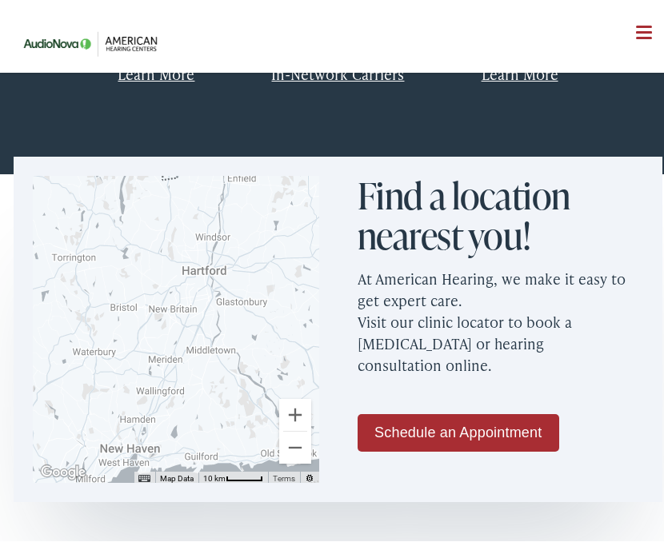
click at [88, 350] on div at bounding box center [176, 324] width 286 height 307
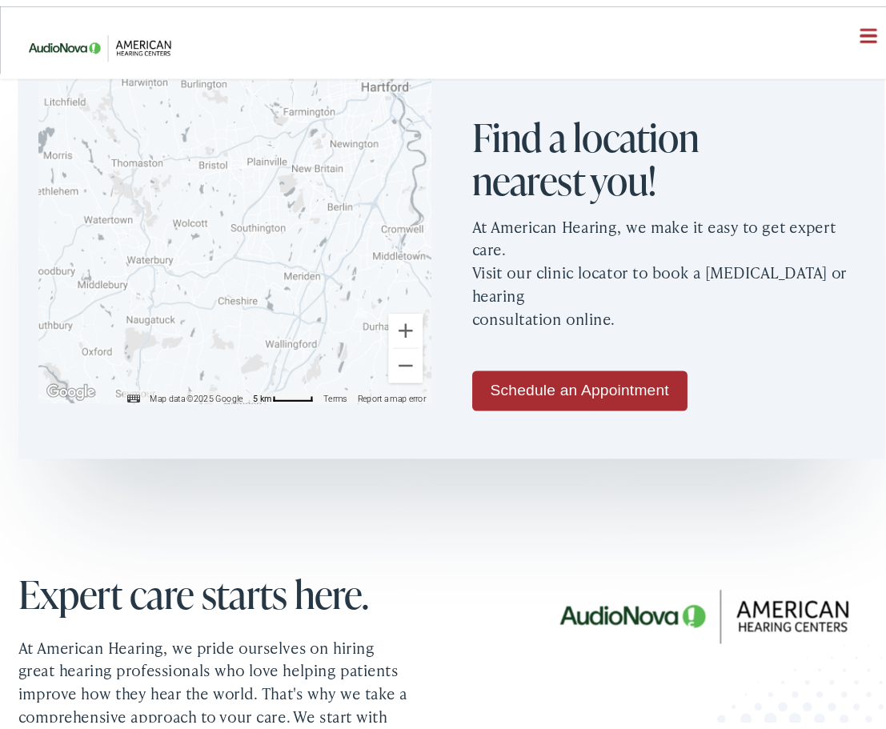
scroll to position [834, 0]
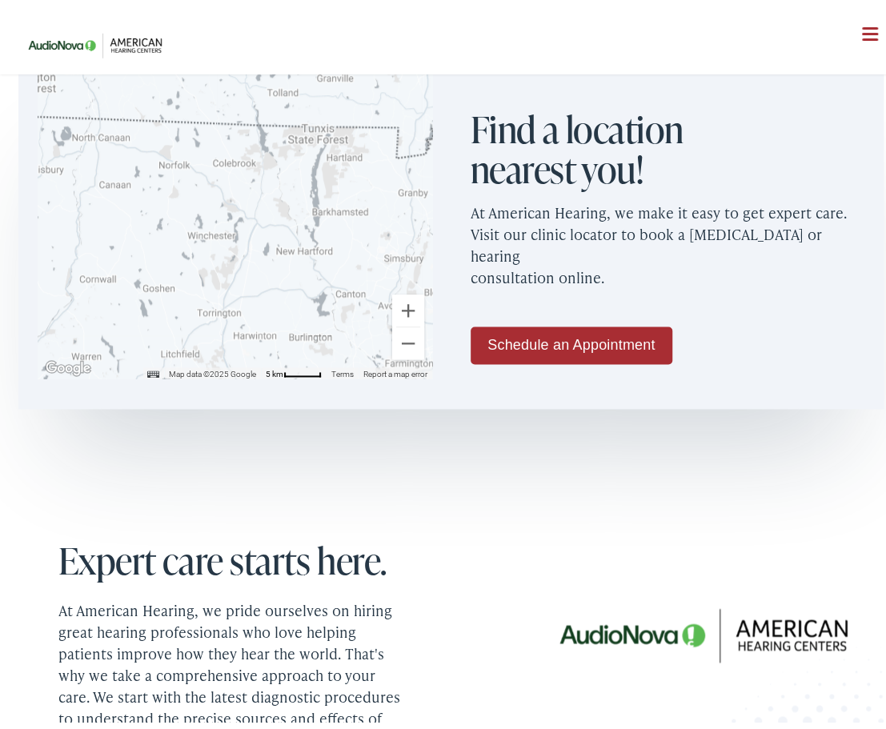
drag, startPoint x: 137, startPoint y: 138, endPoint x: 243, endPoint y: 399, distance: 282.4
click at [243, 399] on div "← Move left → Move right ↑ Move up ↓ Move down + Zoom in - Zoom out Home Jump l…" at bounding box center [451, 240] width 902 height 357
click at [538, 148] on h2 "Find a location nearest you!" at bounding box center [598, 142] width 256 height 79
click at [541, 320] on link "Schedule an Appointment" at bounding box center [571, 339] width 202 height 38
